Goal: Information Seeking & Learning: Learn about a topic

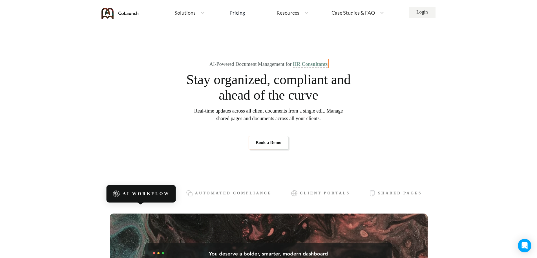
scroll to position [141, 0]
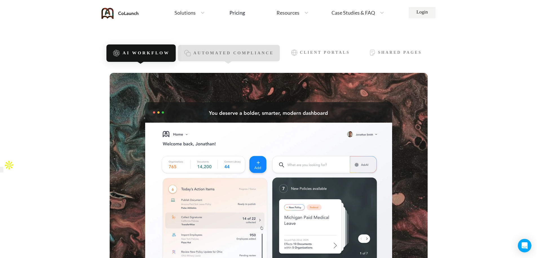
click at [236, 46] on div "Automated Compliance" at bounding box center [229, 53] width 102 height 17
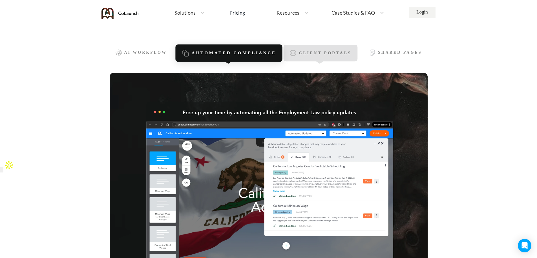
click at [332, 55] on span "Client Portals" at bounding box center [325, 53] width 52 height 5
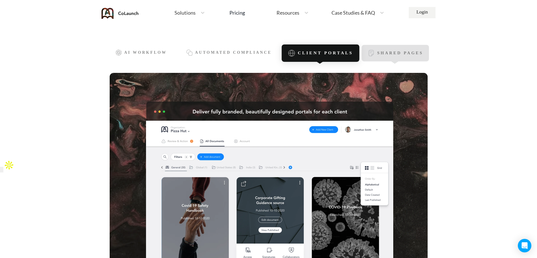
click at [394, 54] on span "Shared Pages" at bounding box center [400, 53] width 46 height 5
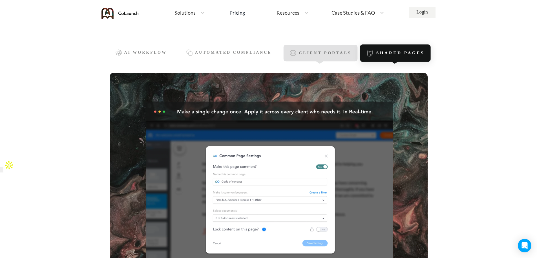
click at [335, 56] on div "Client Portals" at bounding box center [320, 53] width 74 height 17
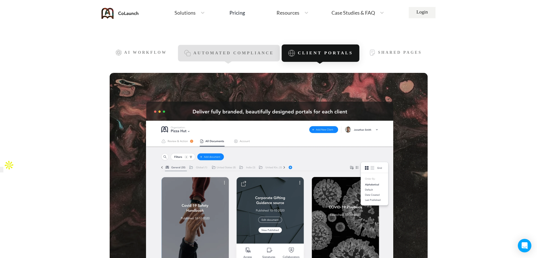
click at [264, 53] on span "Automated Compliance" at bounding box center [233, 53] width 81 height 5
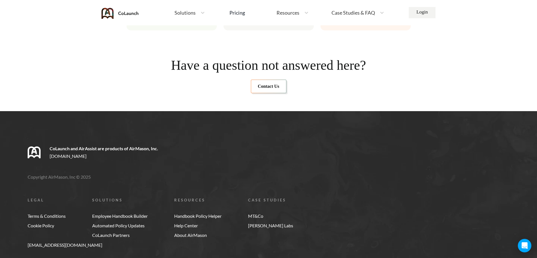
scroll to position [3343, 0]
